Goal: Information Seeking & Learning: Learn about a topic

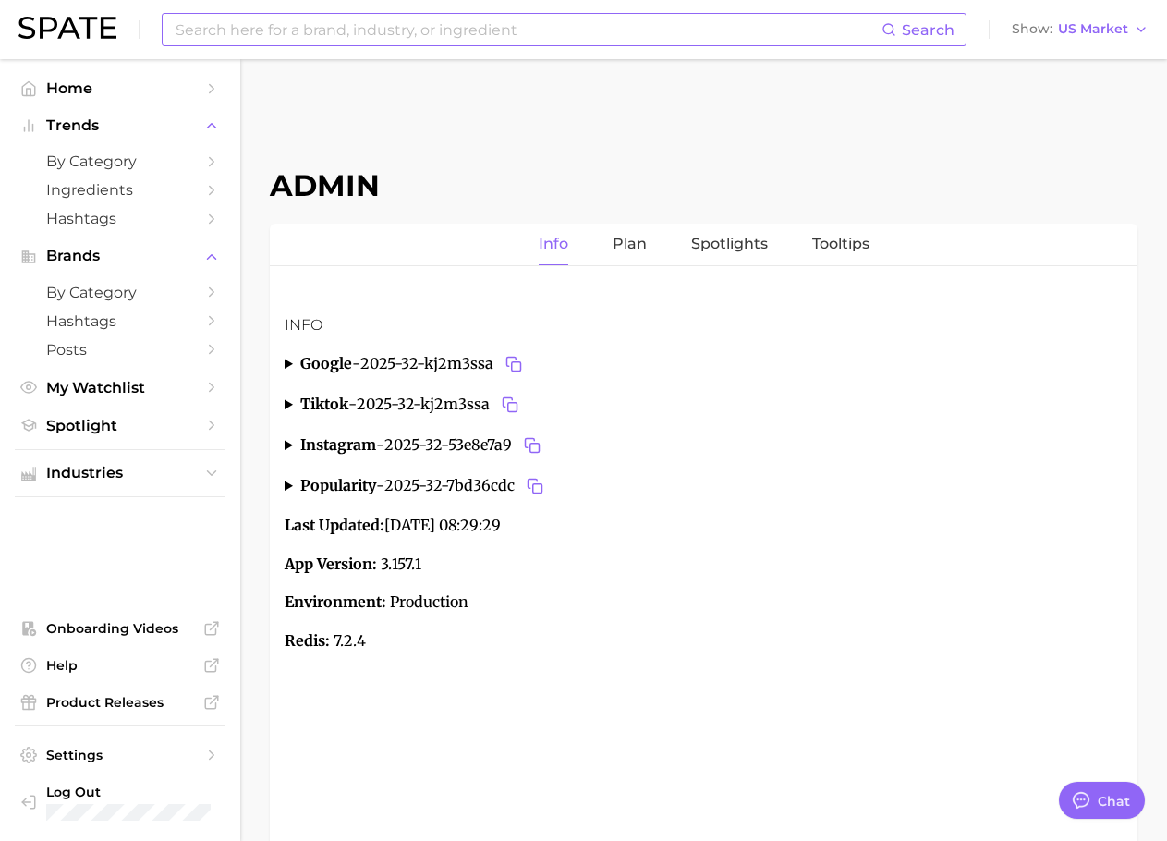
click at [377, 32] on input at bounding box center [528, 29] width 708 height 31
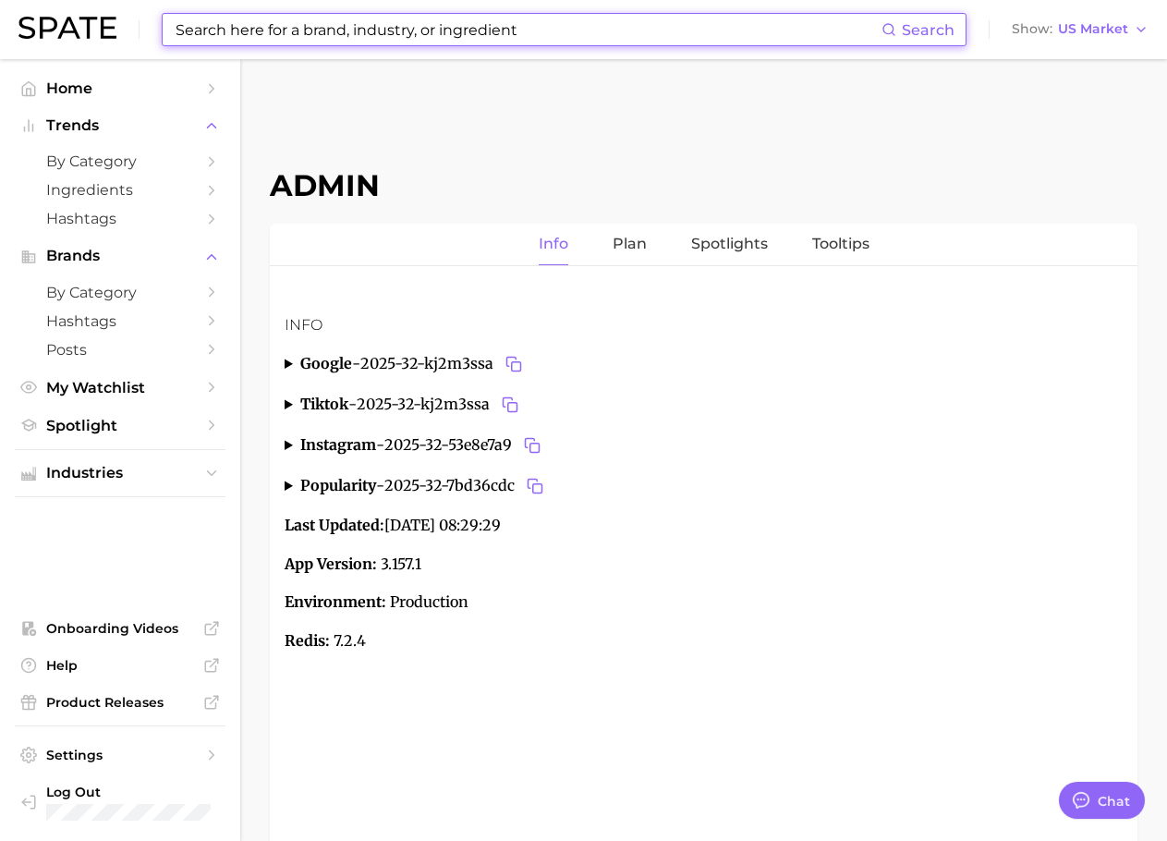
paste input "tiktok made me buy it"
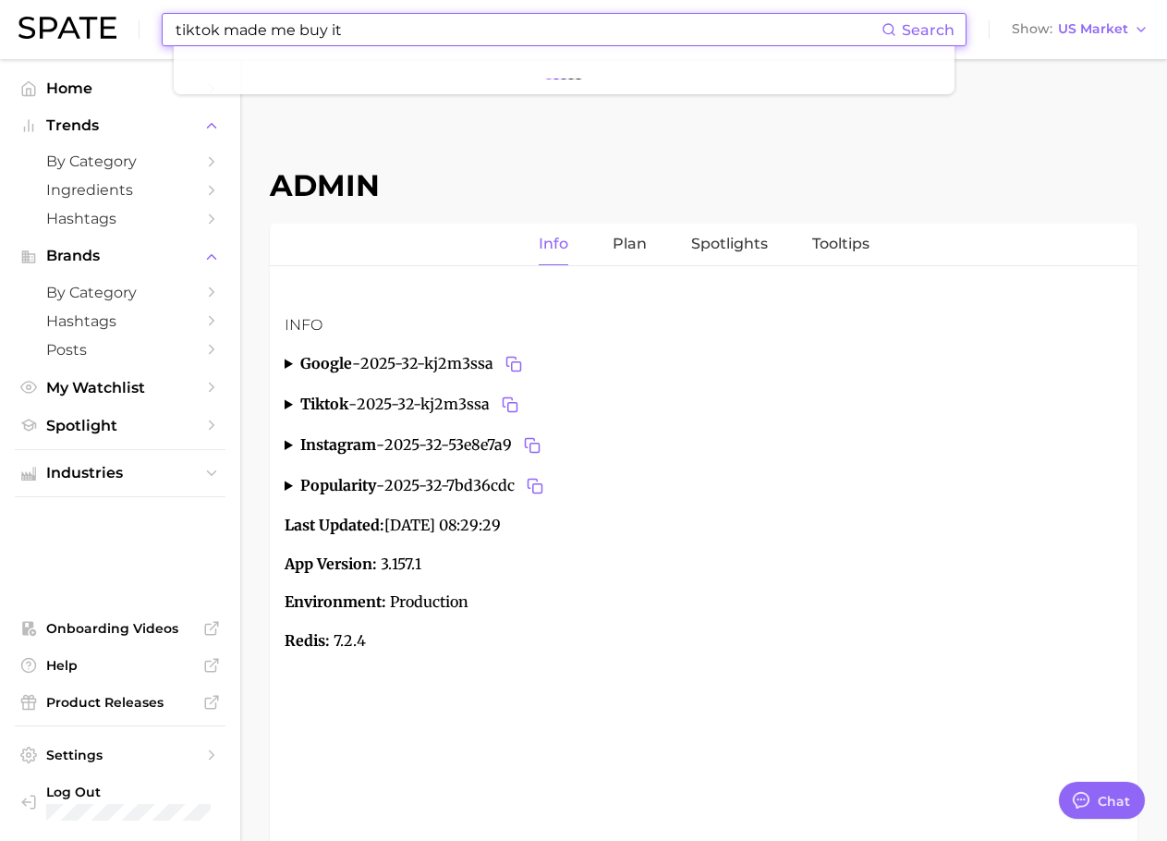
type input "tiktok made me buy it"
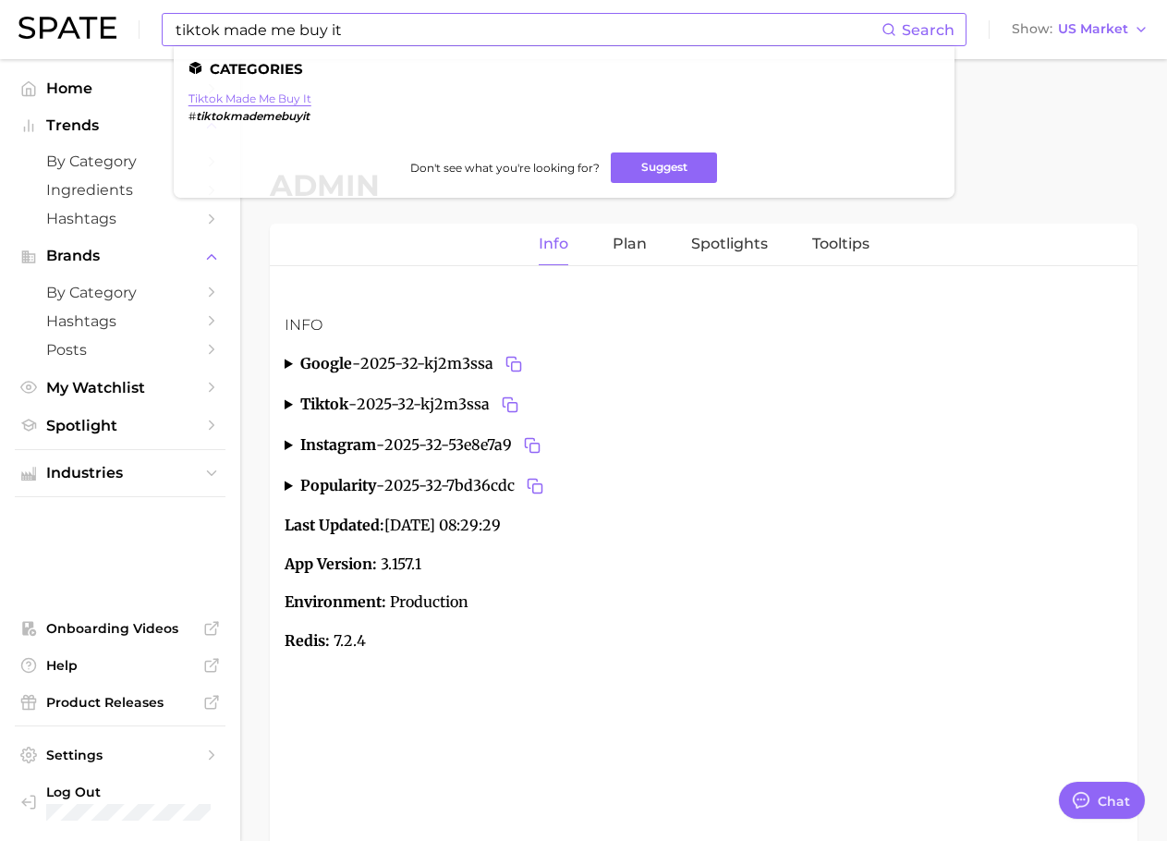
click at [253, 100] on link "tiktok made me buy it" at bounding box center [249, 98] width 123 height 14
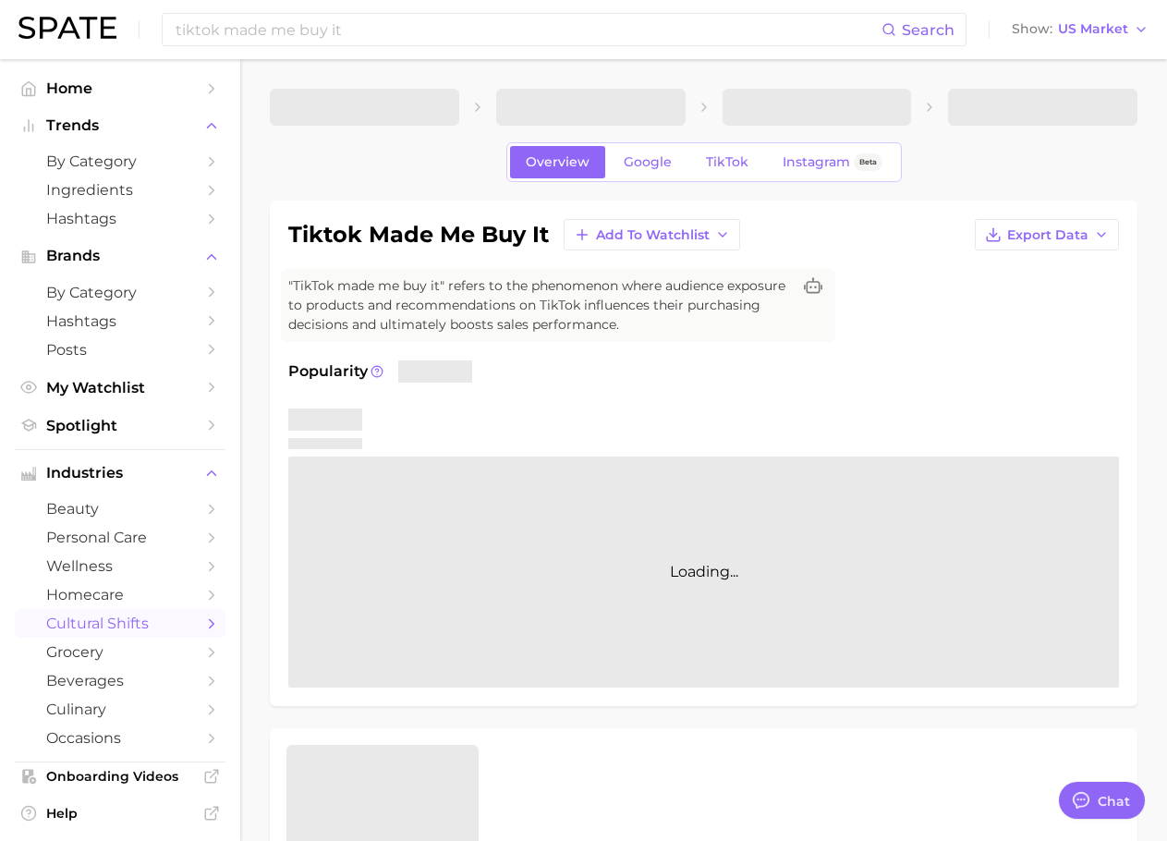
type textarea "x"
